Goal: Navigation & Orientation: Find specific page/section

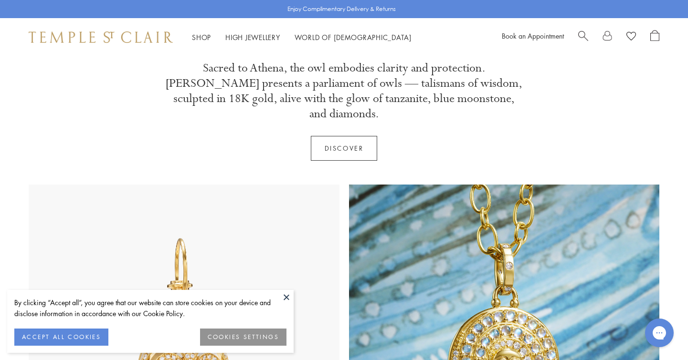
scroll to position [443, 0]
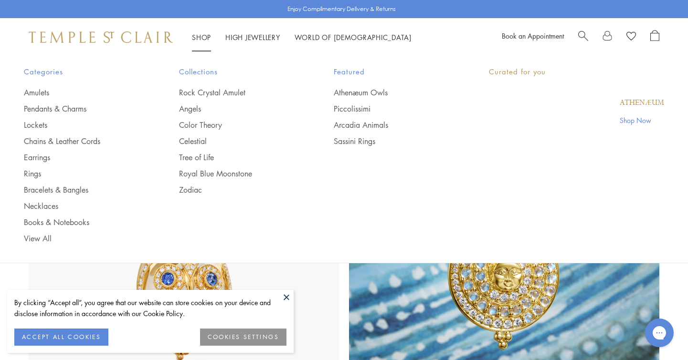
click at [205, 32] on li "Shop Shop Categories Amulets Pendants & Charms Lockets Chains & Leather Cords E…" at bounding box center [201, 38] width 19 height 12
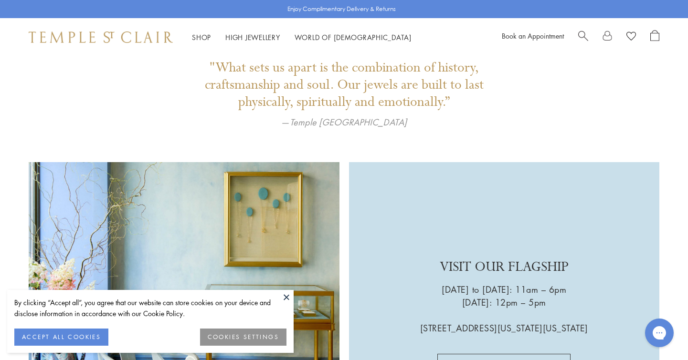
scroll to position [2651, 0]
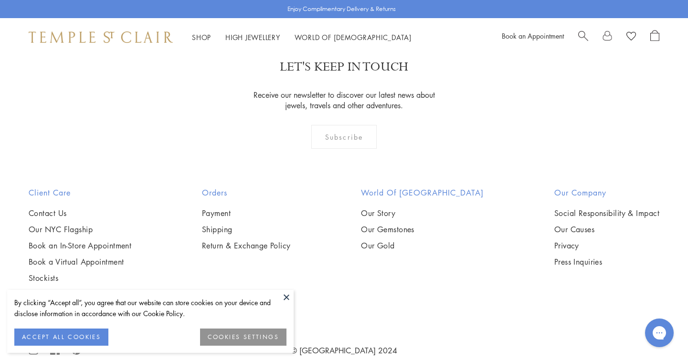
click at [285, 298] on button at bounding box center [286, 297] width 14 height 14
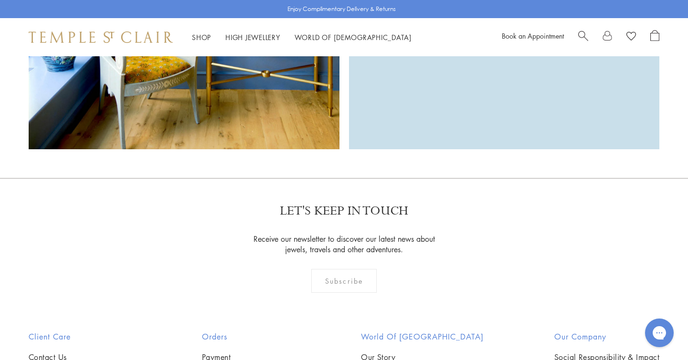
scroll to position [2549, 0]
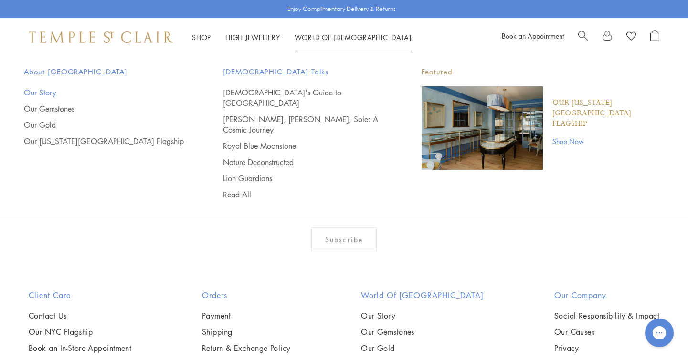
click at [47, 94] on link "Our Story" at bounding box center [104, 92] width 161 height 11
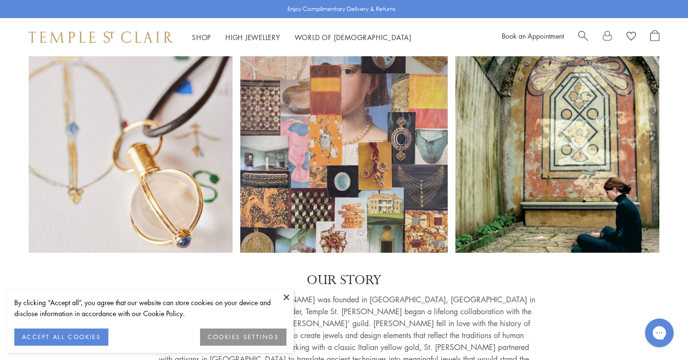
scroll to position [133, 0]
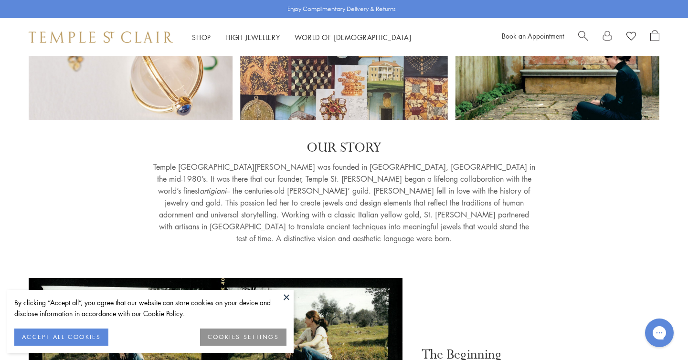
click at [288, 297] on button at bounding box center [286, 297] width 14 height 14
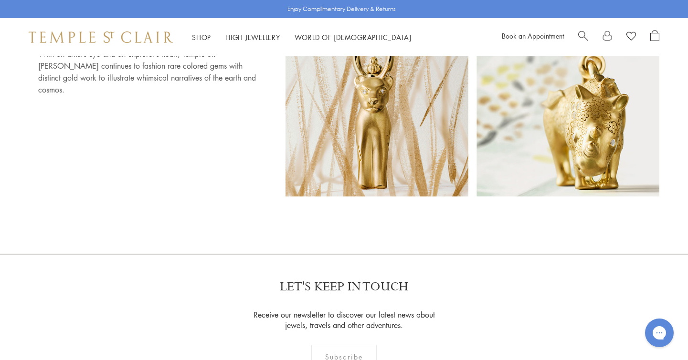
scroll to position [6119, 0]
